Goal: Task Accomplishment & Management: Use online tool/utility

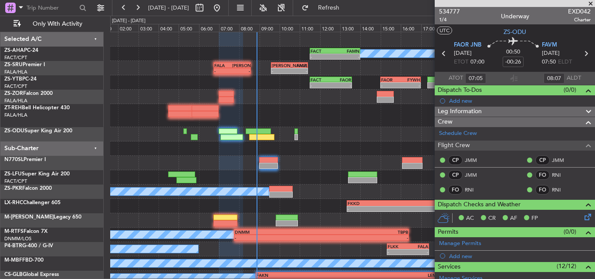
click at [589, 3] on span at bounding box center [590, 4] width 9 height 8
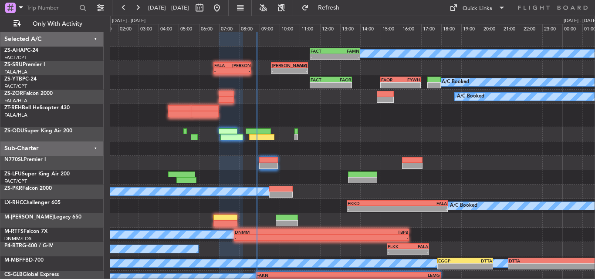
type input "0"
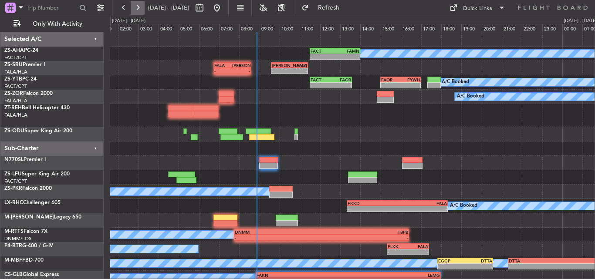
click at [141, 10] on button at bounding box center [138, 8] width 14 height 14
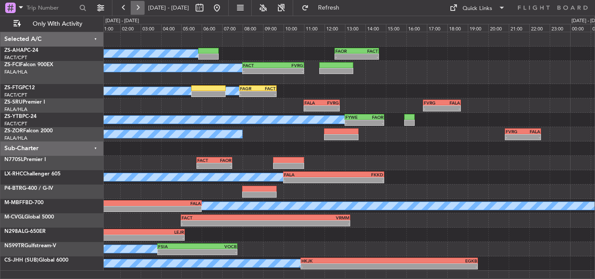
click at [141, 10] on button at bounding box center [138, 8] width 14 height 14
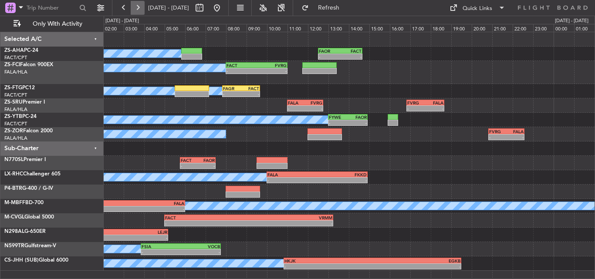
click at [141, 10] on button at bounding box center [138, 8] width 14 height 14
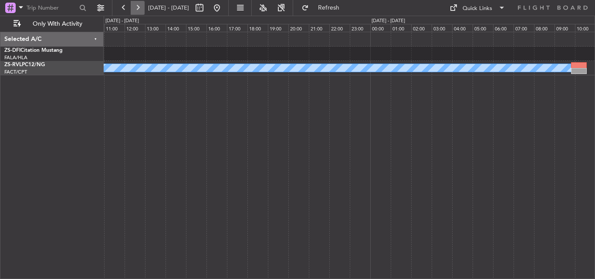
click at [141, 10] on button at bounding box center [138, 8] width 14 height 14
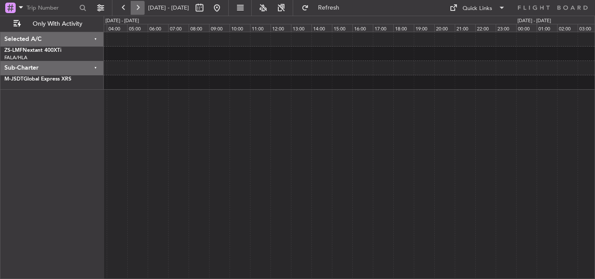
click at [141, 10] on button at bounding box center [138, 8] width 14 height 14
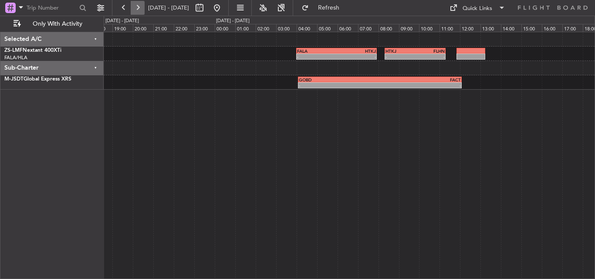
click at [141, 10] on button at bounding box center [138, 8] width 14 height 14
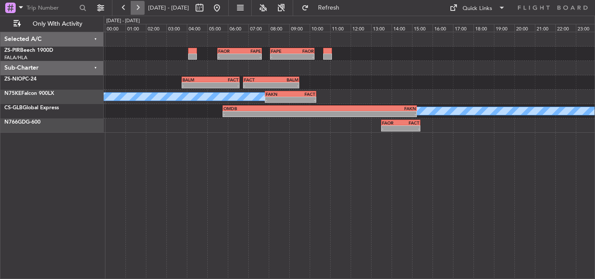
click at [141, 10] on button at bounding box center [138, 8] width 14 height 14
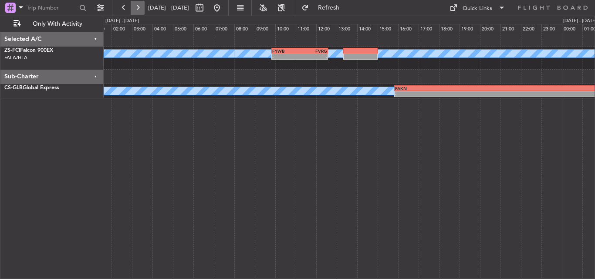
click at [141, 10] on button at bounding box center [138, 8] width 14 height 14
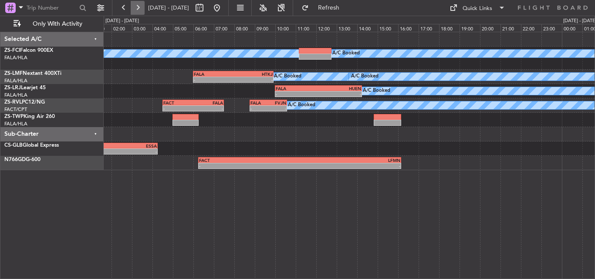
click at [141, 10] on button at bounding box center [138, 8] width 14 height 14
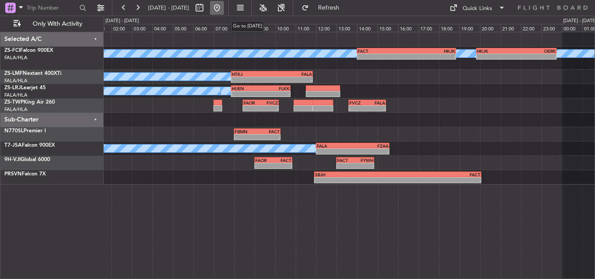
click at [224, 3] on button at bounding box center [217, 8] width 14 height 14
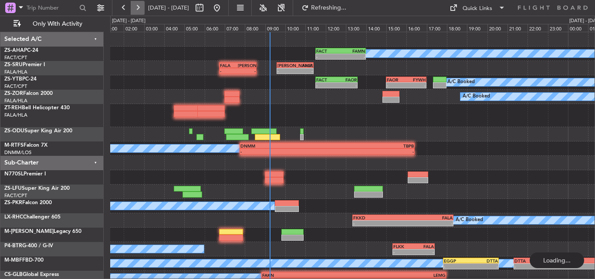
click at [135, 7] on button at bounding box center [138, 8] width 14 height 14
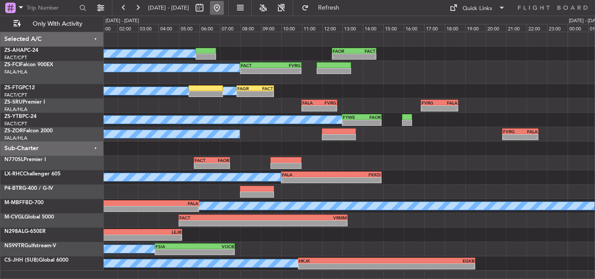
click at [224, 7] on button at bounding box center [217, 8] width 14 height 14
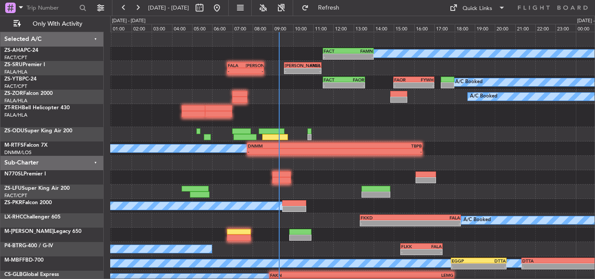
click at [163, 108] on div "A/C Booked FACT 11:30 Z FAMN 14:00 Z - - - - FALA 06:45 Z [PERSON_NAME] 08:35 Z…" at bounding box center [352, 173] width 484 height 282
click at [308, 176] on div "- - FACT 05:45 Z FAOR 07:30 Z" at bounding box center [352, 177] width 484 height 14
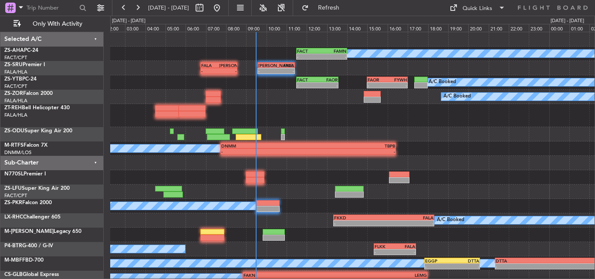
click at [170, 57] on div "A/C Booked - - FACT 11:30 Z FAMN 14:00 Z" at bounding box center [352, 54] width 484 height 14
